Goal: Task Accomplishment & Management: Complete application form

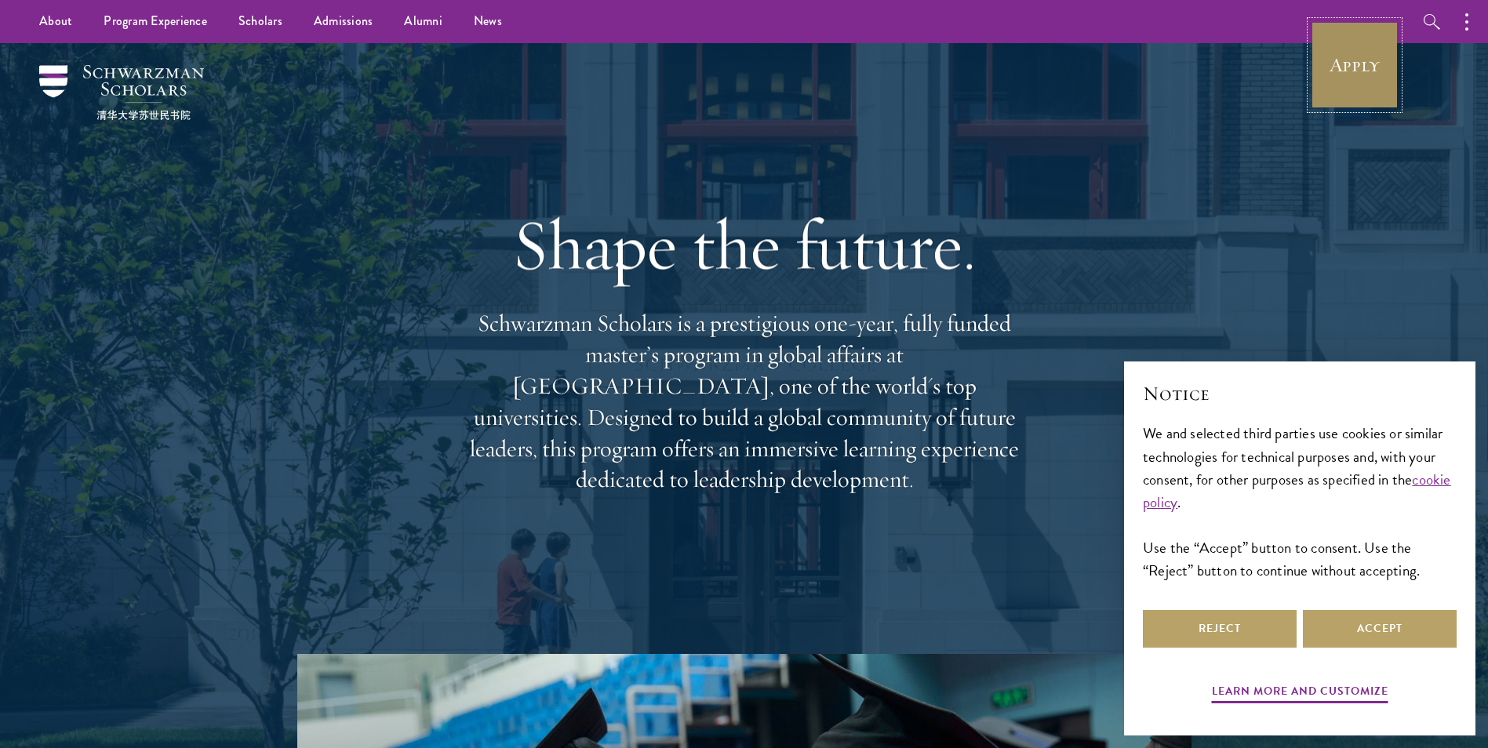
click at [1320, 72] on link "Apply" at bounding box center [1355, 65] width 88 height 88
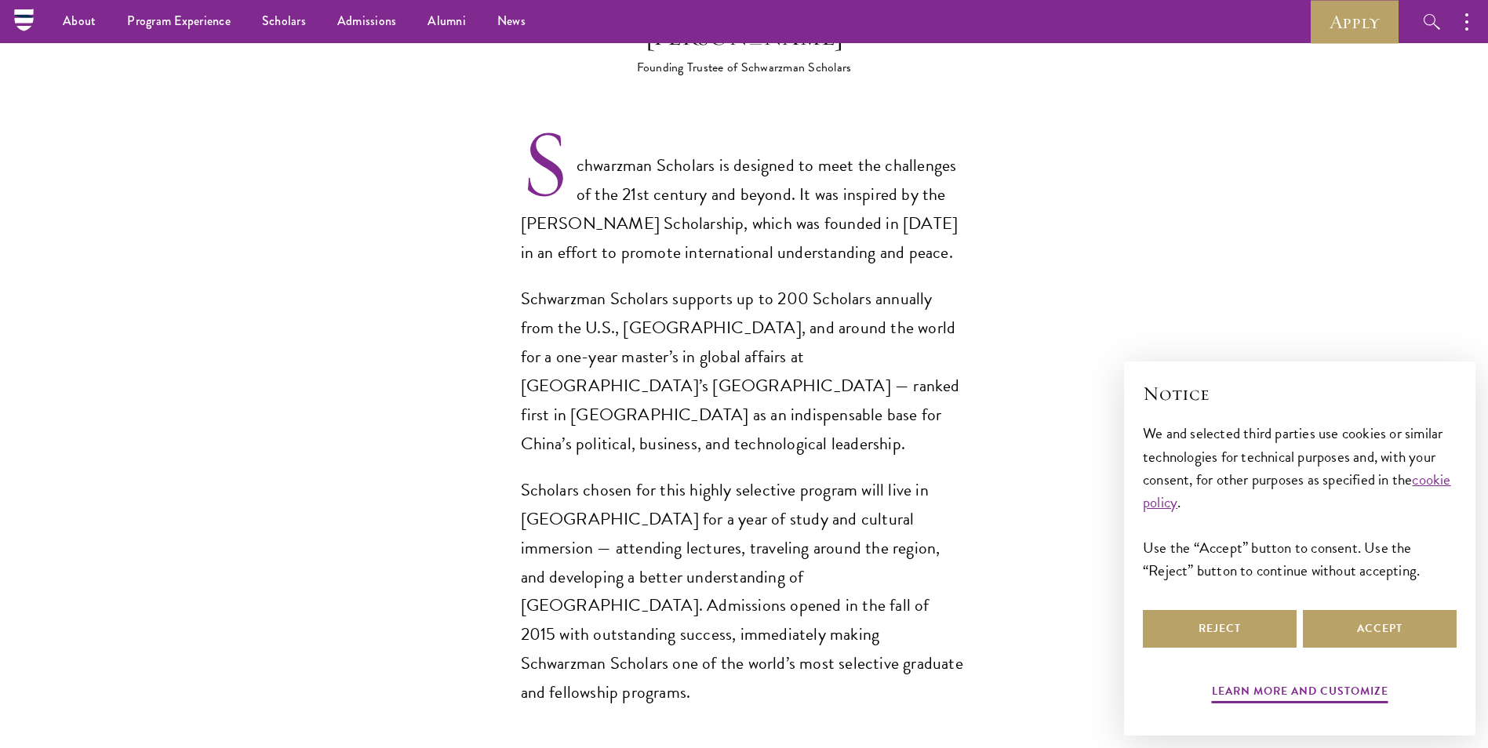
scroll to position [941, 0]
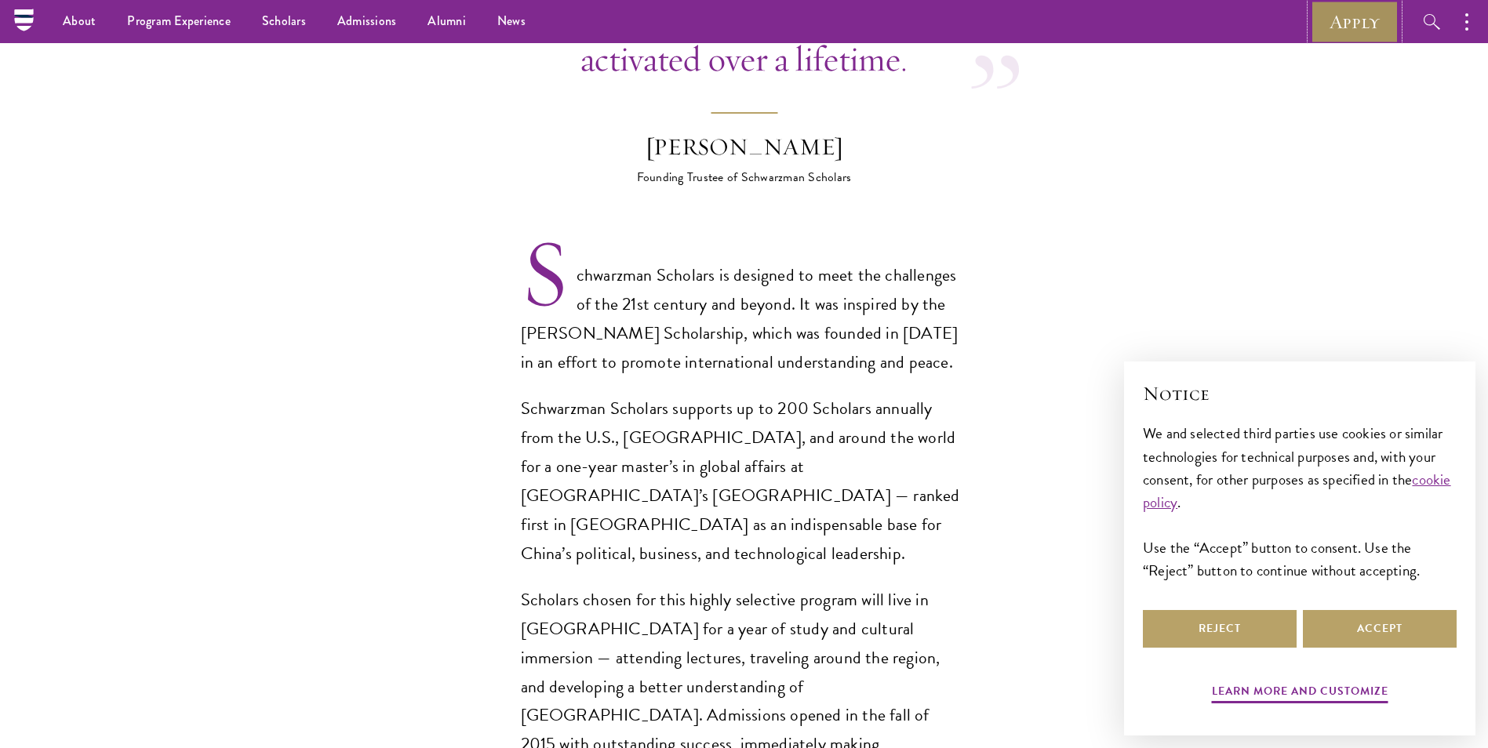
click at [1361, 25] on link "Apply" at bounding box center [1355, 21] width 88 height 43
